Goal: Find specific page/section: Find specific page/section

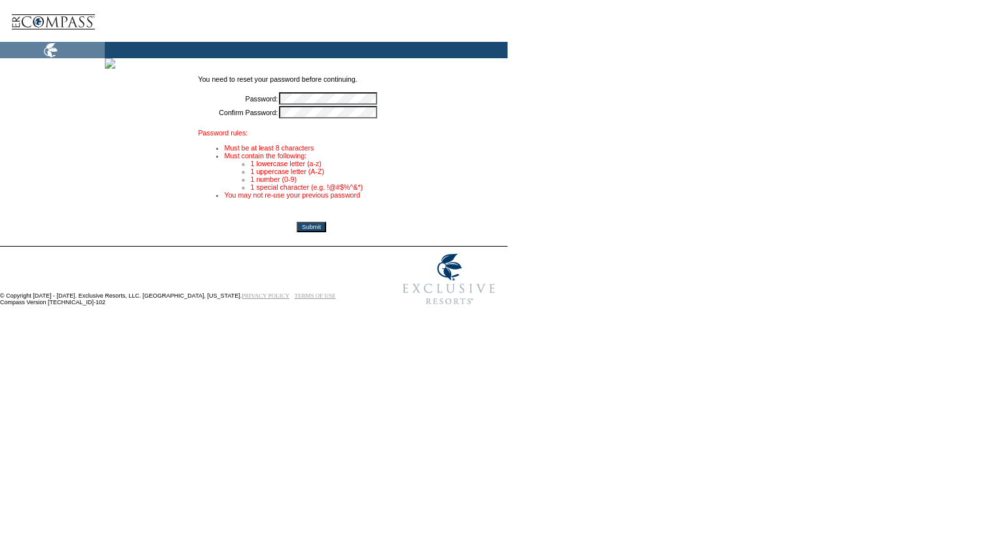
click at [666, 76] on form "You need to reset your password before continuing. Password: * Confirm Password…" at bounding box center [489, 157] width 978 height 309
click at [326, 232] on input "Submit" at bounding box center [311, 227] width 29 height 10
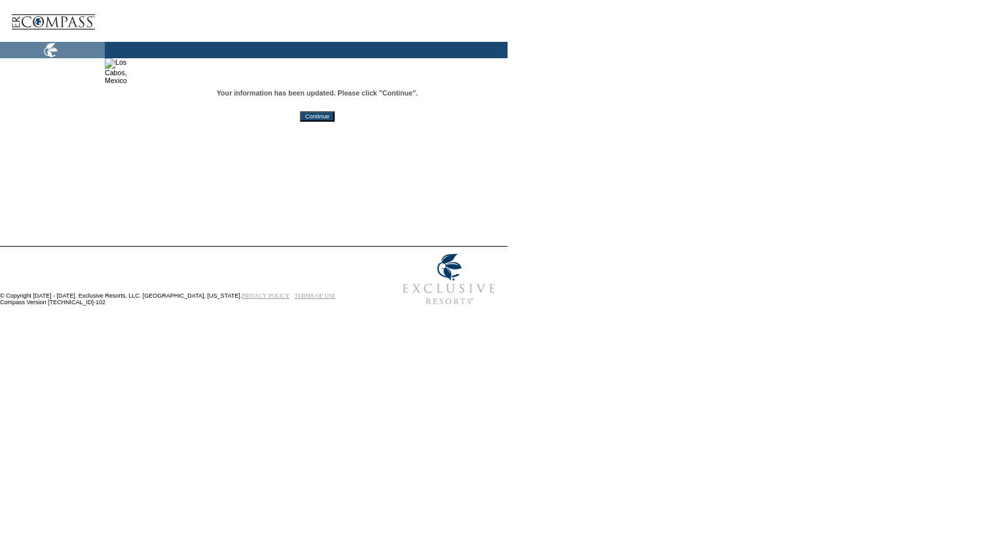
click at [335, 118] on input "Continue" at bounding box center [317, 116] width 35 height 10
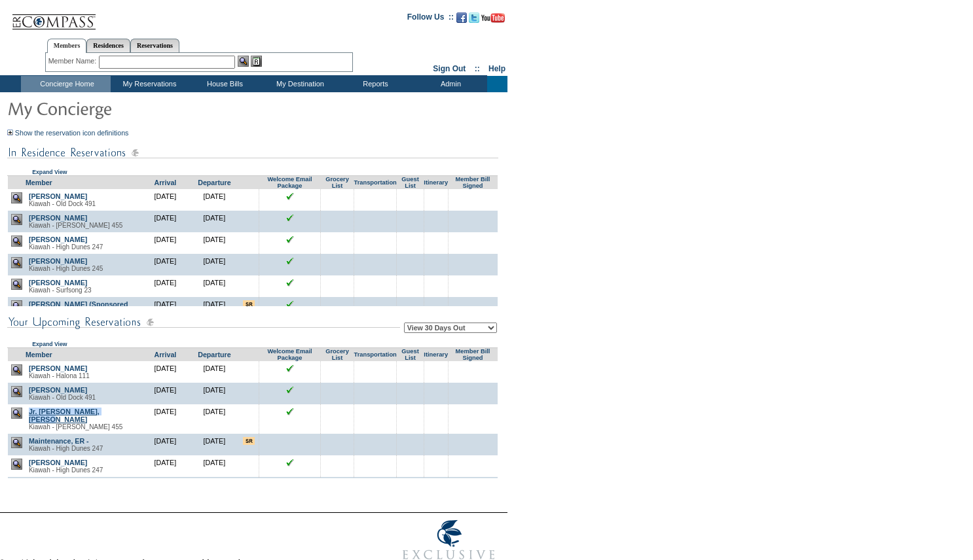
drag, startPoint x: 136, startPoint y: 419, endPoint x: 35, endPoint y: 421, distance: 101.5
click at [33, 420] on td "Jr. Wells, Norman Everett Kiawah - Caroline Shores 455" at bounding box center [83, 419] width 115 height 29
copy link "r. Wells, Norman Everett"
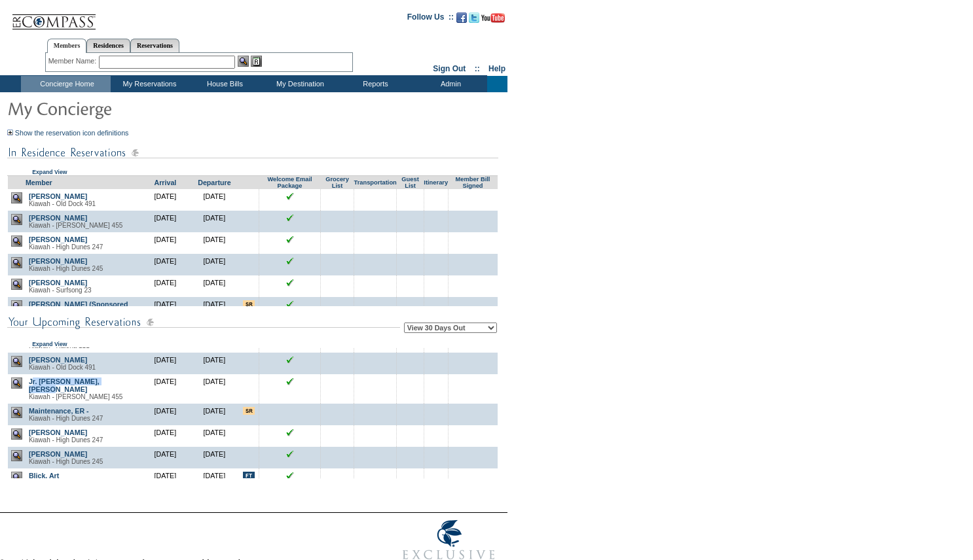
scroll to position [52, 0]
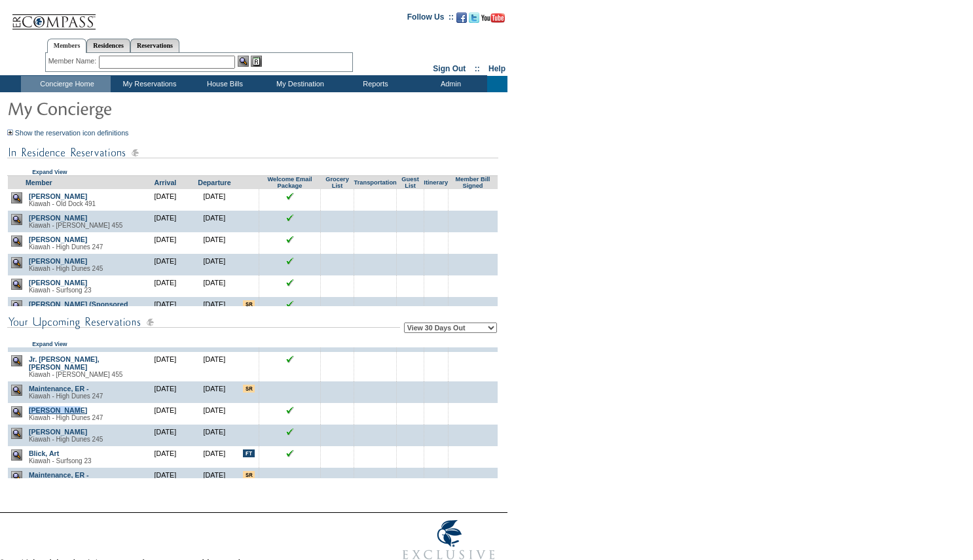
drag, startPoint x: 92, startPoint y: 413, endPoint x: 32, endPoint y: 416, distance: 60.3
click at [32, 416] on td "Weyn, David Kiawah - High Dunes 247" at bounding box center [83, 414] width 115 height 22
copy link "Weyn, David"
drag, startPoint x: 88, startPoint y: 437, endPoint x: 31, endPoint y: 435, distance: 56.3
click at [31, 435] on td "Amash, Jeff Kiawah - High Dunes 245" at bounding box center [83, 436] width 115 height 22
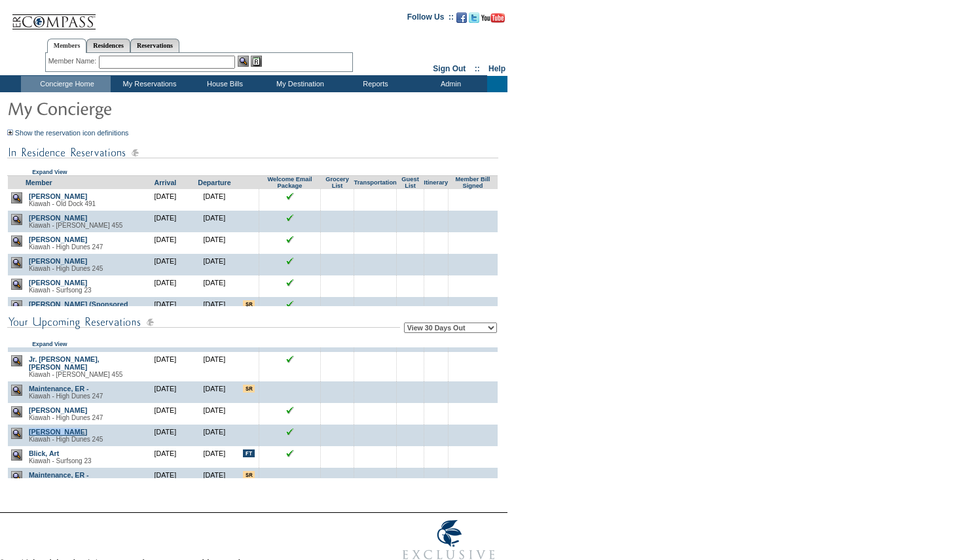
copy link "Amash, Jeff"
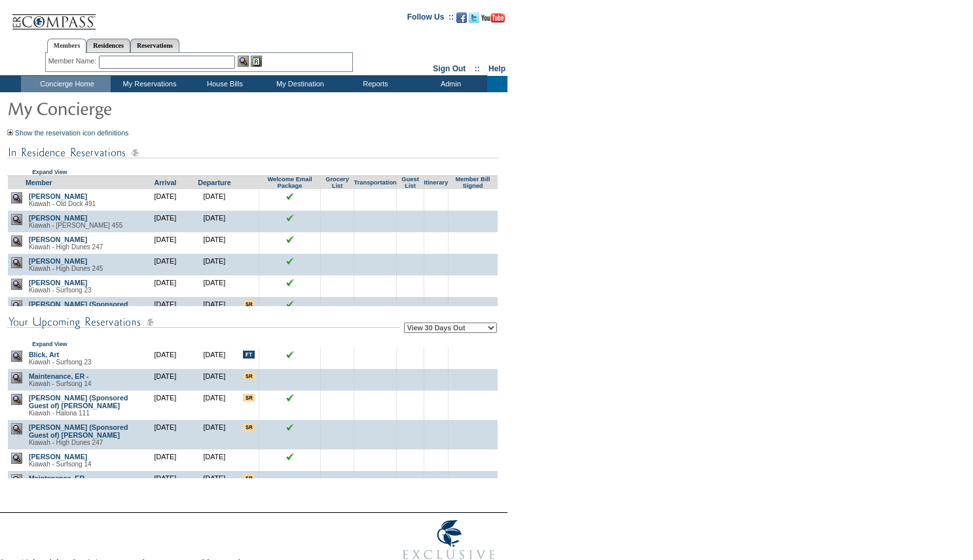
scroll to position [157, 0]
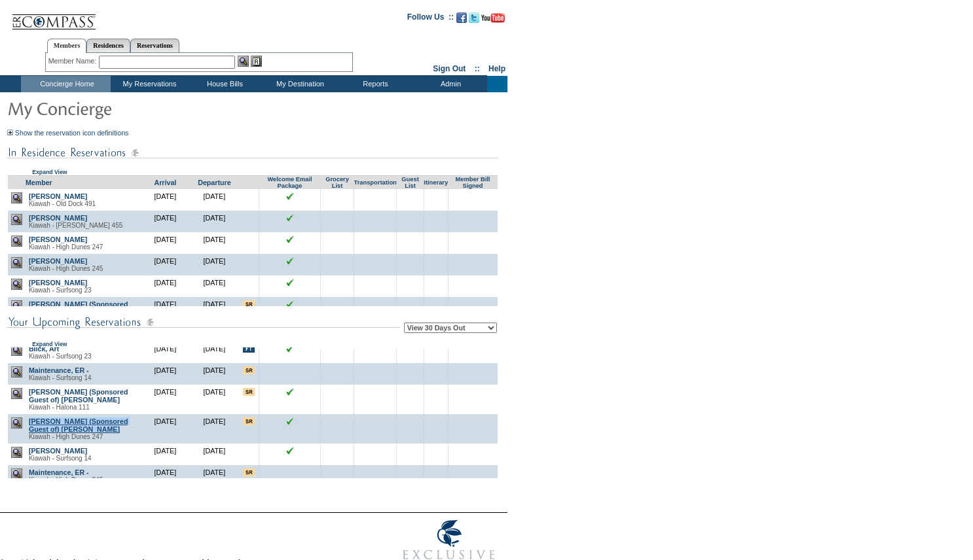
drag, startPoint x: 125, startPoint y: 450, endPoint x: 31, endPoint y: 443, distance: 93.8
click at [31, 443] on td "Joe Schnur (Sponsored Guest of) Robertson, Adele Kiawah - High Dunes 247" at bounding box center [83, 428] width 115 height 29
copy link "Joe Schnur (Sponsored Guest of) Robertson, Adele"
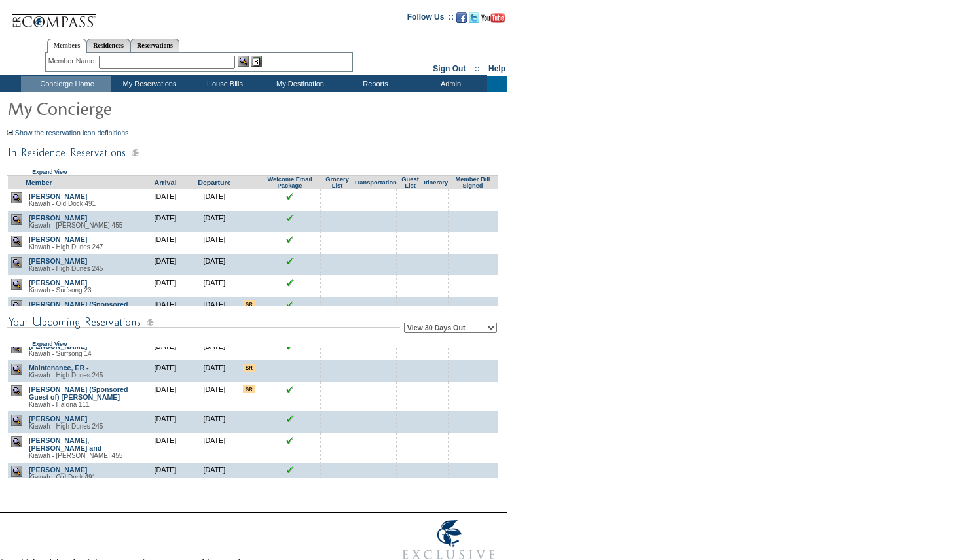
scroll to position [288, 0]
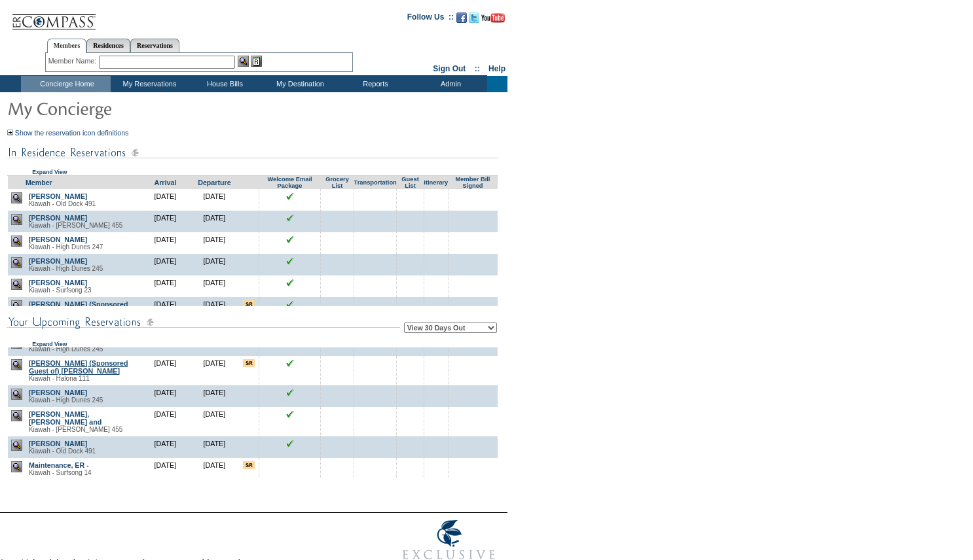
drag, startPoint x: 96, startPoint y: 403, endPoint x: 31, endPoint y: 388, distance: 67.2
click at [31, 386] on td "Kevin Livingston (Sponsored Guest of) Cafaro, Debra Kiawah - Halona 111" at bounding box center [83, 370] width 115 height 29
copy link "Kevin Livingston (Sponsored Guest of) Cafaro, Debra"
drag, startPoint x: 92, startPoint y: 425, endPoint x: 32, endPoint y: 427, distance: 60.3
click at [32, 407] on td "Hinrichs, Jim Kiawah - High Dunes 245" at bounding box center [83, 397] width 115 height 22
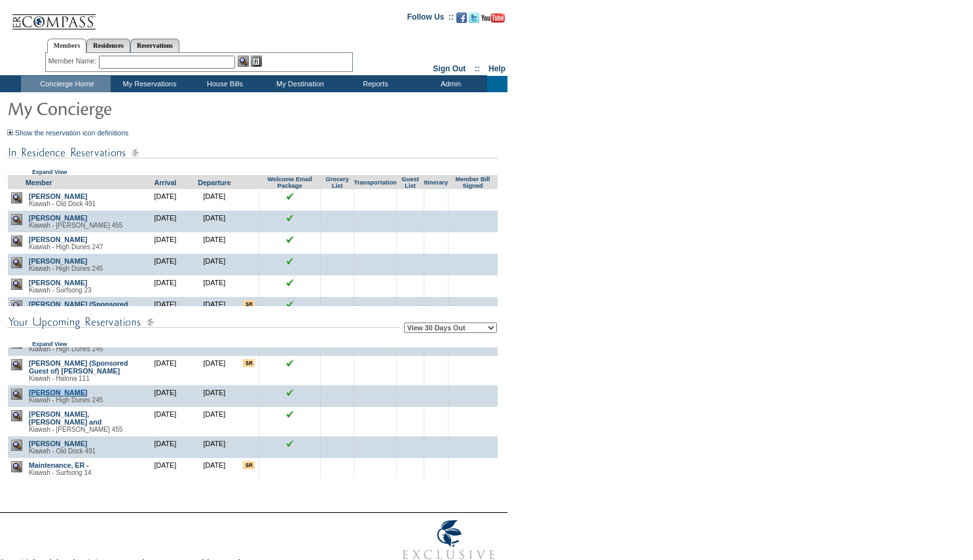
copy link "Hinrichs, Jim"
drag, startPoint x: 43, startPoint y: 454, endPoint x: 27, endPoint y: 452, distance: 15.8
click at [27, 437] on td "Fehlner, Paul, Patsy Jensen and Kiawah - Caroline Shores 455" at bounding box center [83, 421] width 115 height 29
copy link "Fehlner, Paul, Patsy Jensen and"
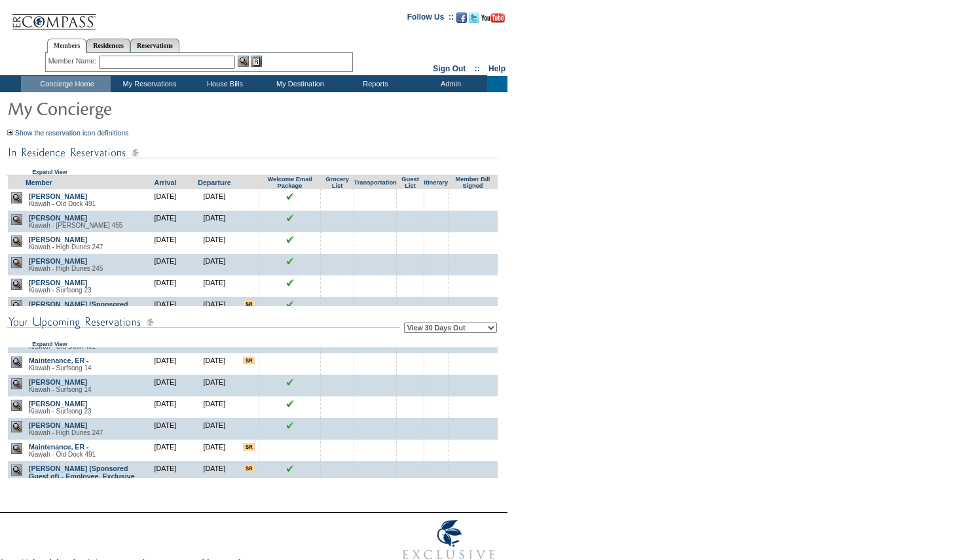
scroll to position [419, 0]
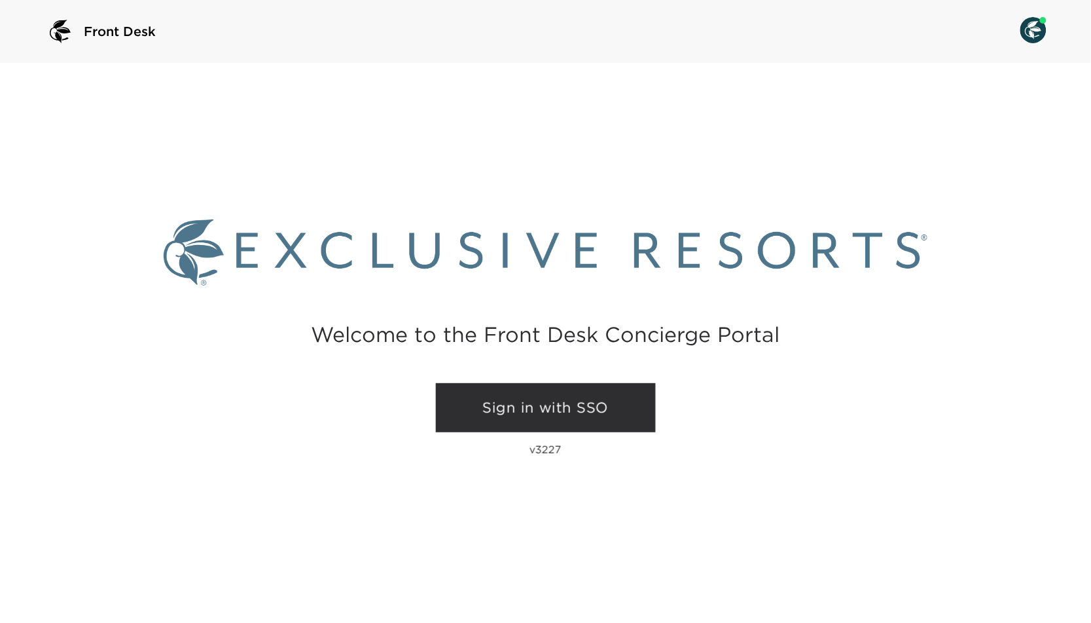
click at [513, 410] on link "Sign in with SSO" at bounding box center [546, 408] width 220 height 50
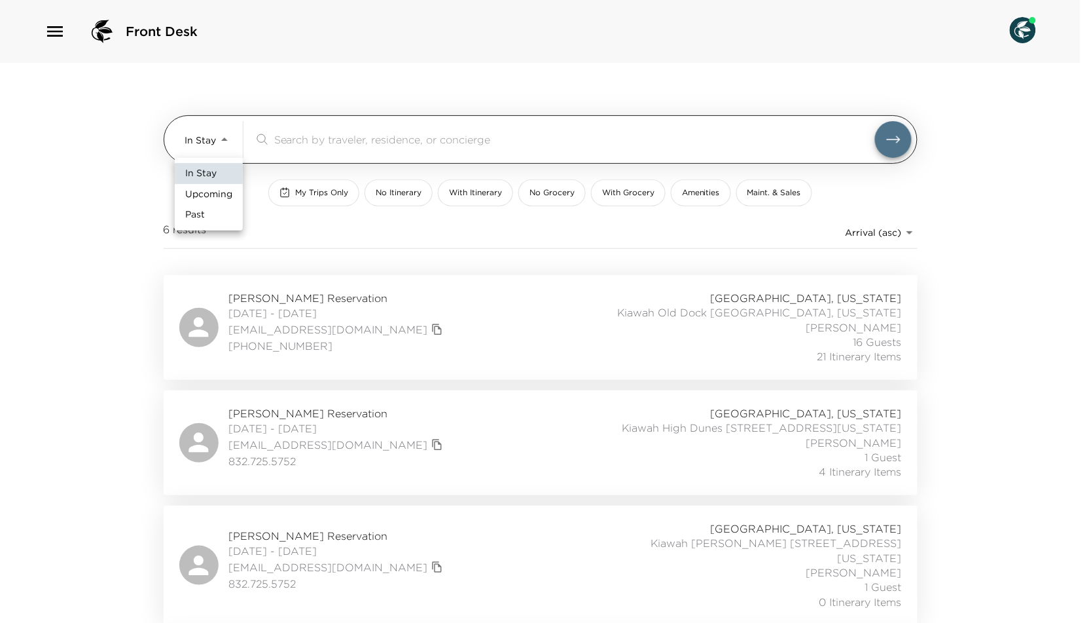
click at [219, 137] on body "Front Desk In Stay In-Stay ​ My Trips Only No Itinerary With Itinerary No Groce…" at bounding box center [545, 311] width 1091 height 623
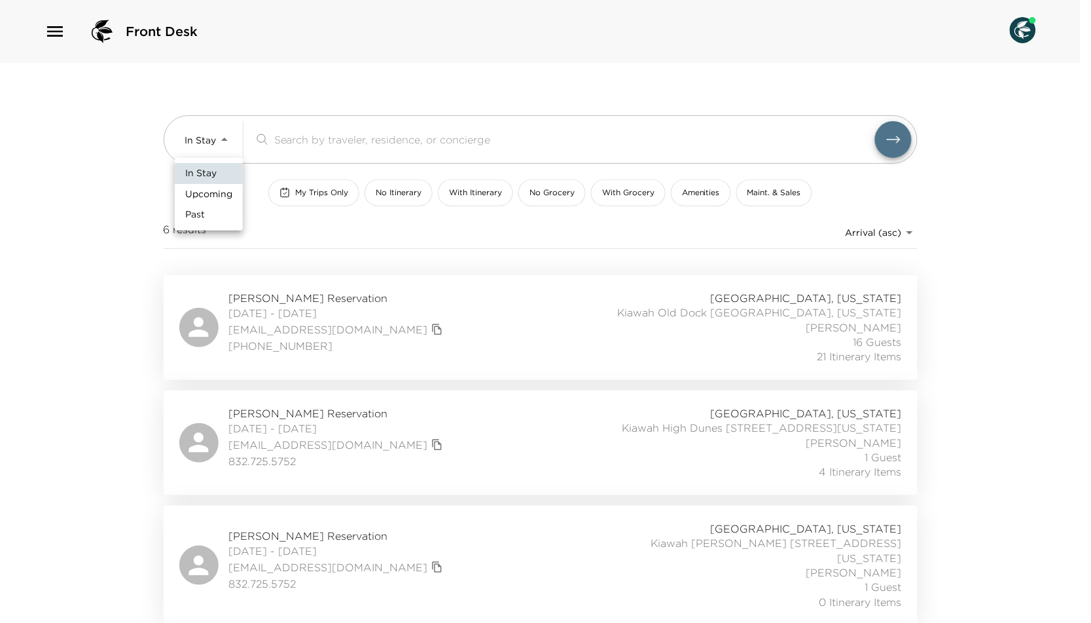
click at [223, 195] on span "Upcoming" at bounding box center [208, 194] width 47 height 13
type input "Upcoming"
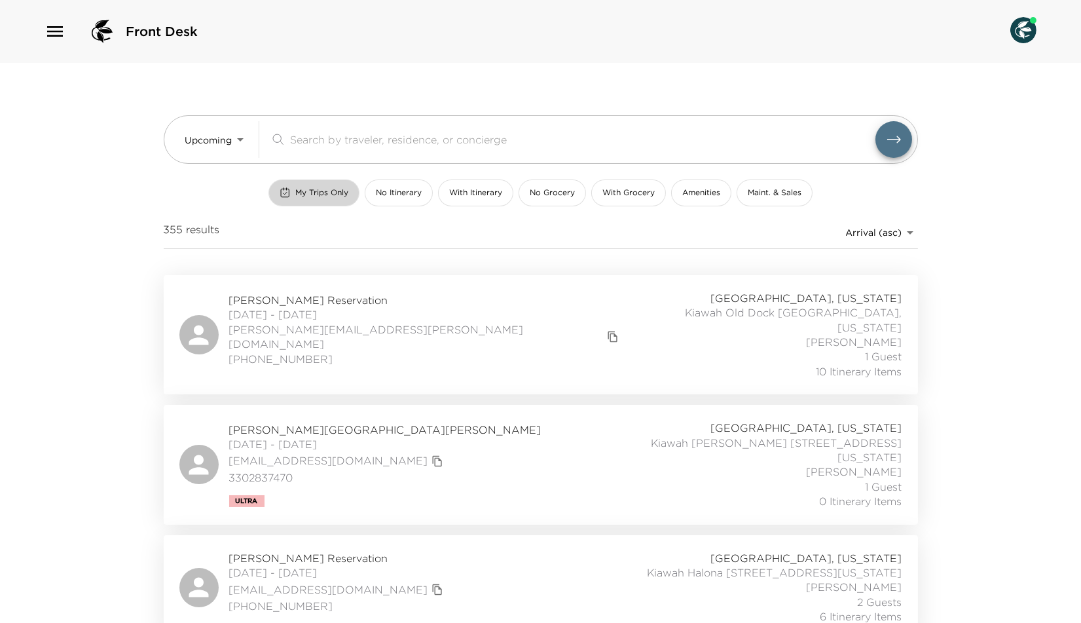
click at [309, 196] on span "My Trips Only" at bounding box center [321, 192] width 53 height 11
